Goal: Transaction & Acquisition: Purchase product/service

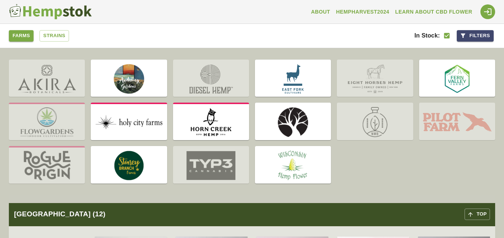
scroll to position [128, 0]
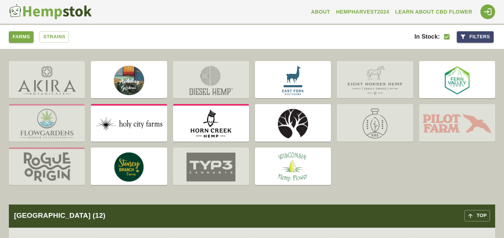
click at [217, 151] on img at bounding box center [211, 167] width 76 height 36
click at [220, 162] on img at bounding box center [211, 167] width 76 height 36
click at [139, 86] on img at bounding box center [129, 81] width 76 height 36
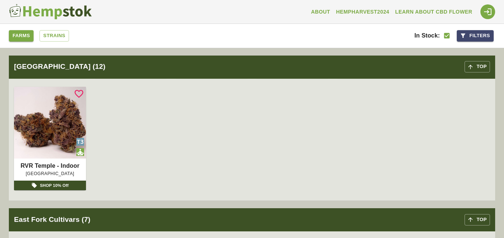
scroll to position [504, 0]
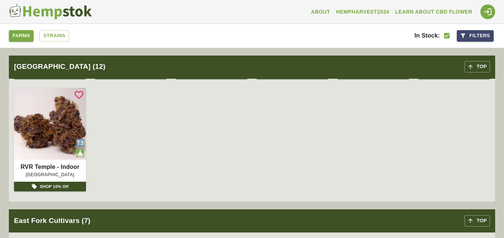
click at [59, 122] on img at bounding box center [50, 124] width 72 height 72
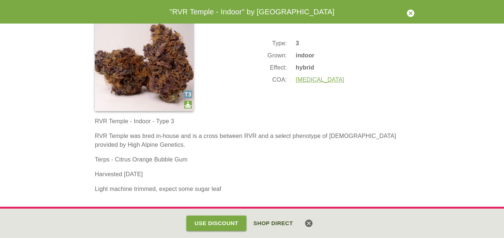
scroll to position [22, 0]
click at [218, 222] on button "Use Discount" at bounding box center [216, 223] width 60 height 15
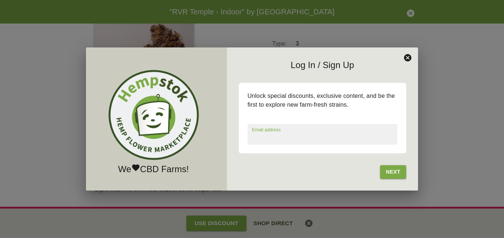
click at [409, 58] on icon at bounding box center [407, 57] width 7 height 7
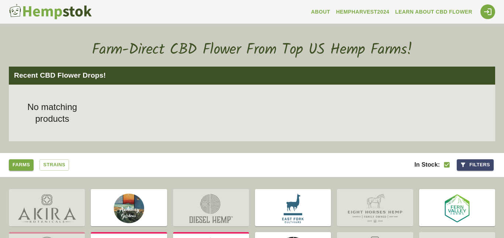
scroll to position [87, 0]
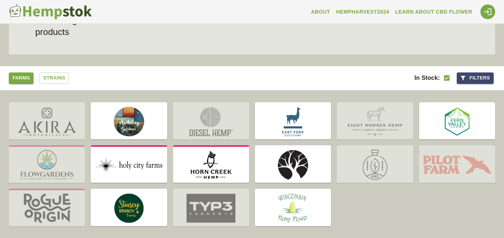
click at [283, 117] on img at bounding box center [293, 122] width 76 height 36
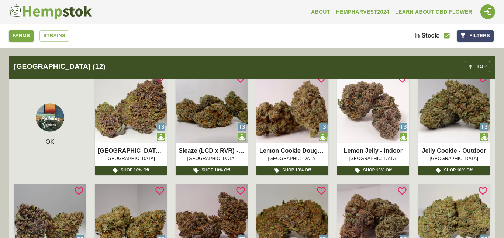
scroll to position [292, 0]
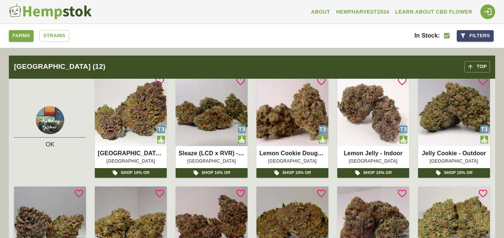
click at [149, 117] on img at bounding box center [131, 110] width 72 height 72
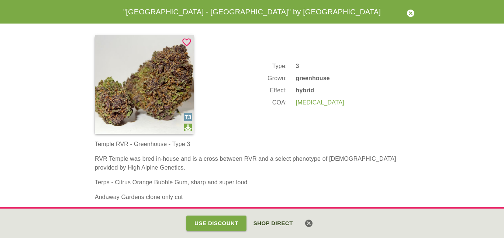
scroll to position [1, 0]
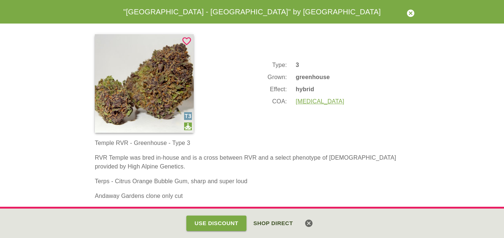
click at [217, 228] on button "Use Discount" at bounding box center [216, 223] width 60 height 15
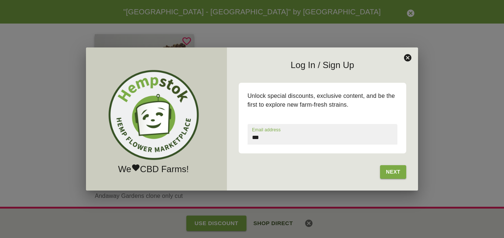
type input "**********"
click at [400, 175] on button "Next" at bounding box center [393, 173] width 26 height 14
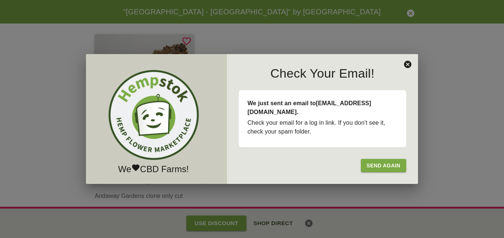
click at [405, 66] on icon at bounding box center [407, 64] width 7 height 7
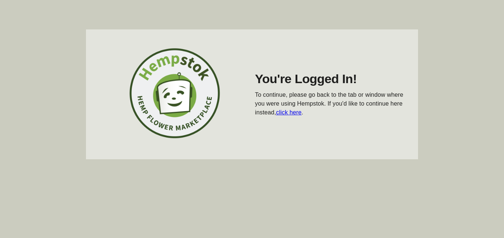
click at [293, 115] on link "click here" at bounding box center [288, 112] width 25 height 6
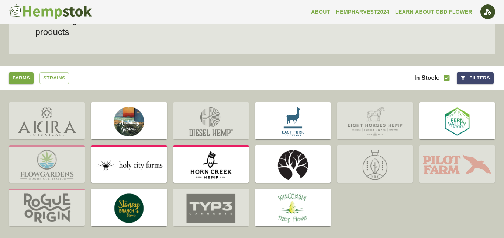
click at [143, 132] on img at bounding box center [129, 122] width 76 height 36
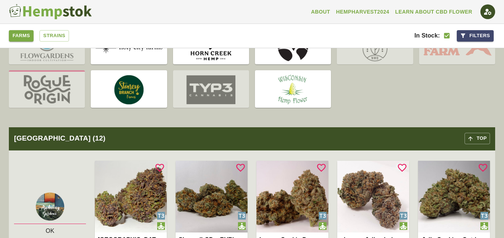
scroll to position [278, 0]
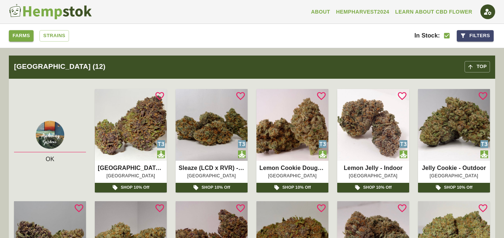
click at [148, 132] on img at bounding box center [131, 125] width 72 height 72
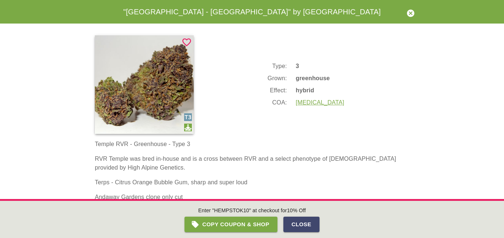
scroll to position [31, 0]
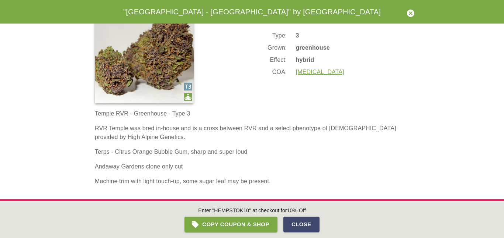
click at [163, 70] on img at bounding box center [144, 54] width 99 height 99
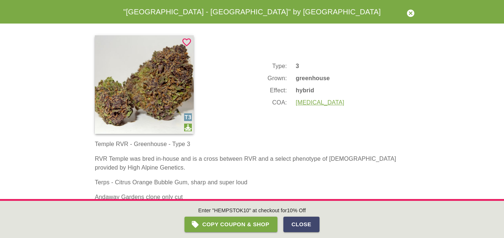
click at [255, 223] on button "Copy Coupon & Shop" at bounding box center [230, 224] width 93 height 15
